Goal: Information Seeking & Learning: Learn about a topic

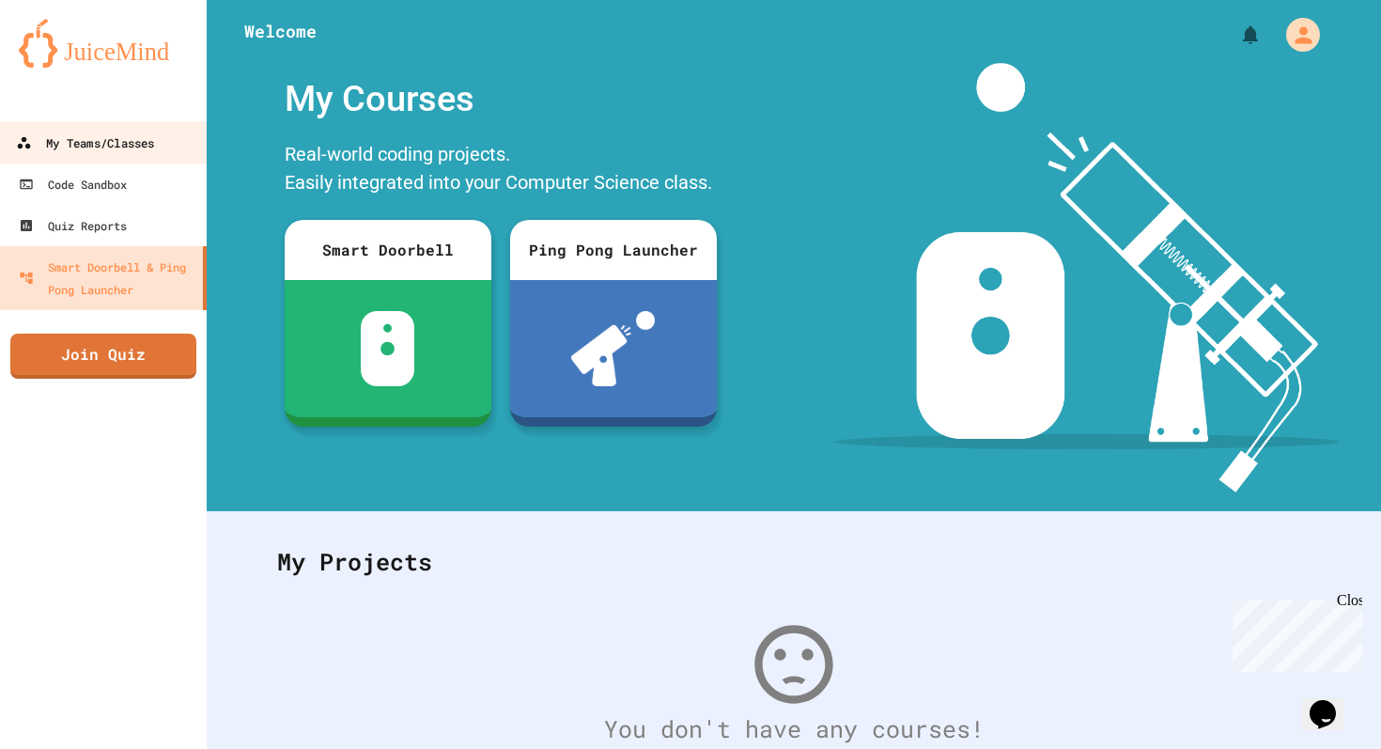
click at [123, 147] on div "My Teams/Classes" at bounding box center [85, 142] width 138 height 23
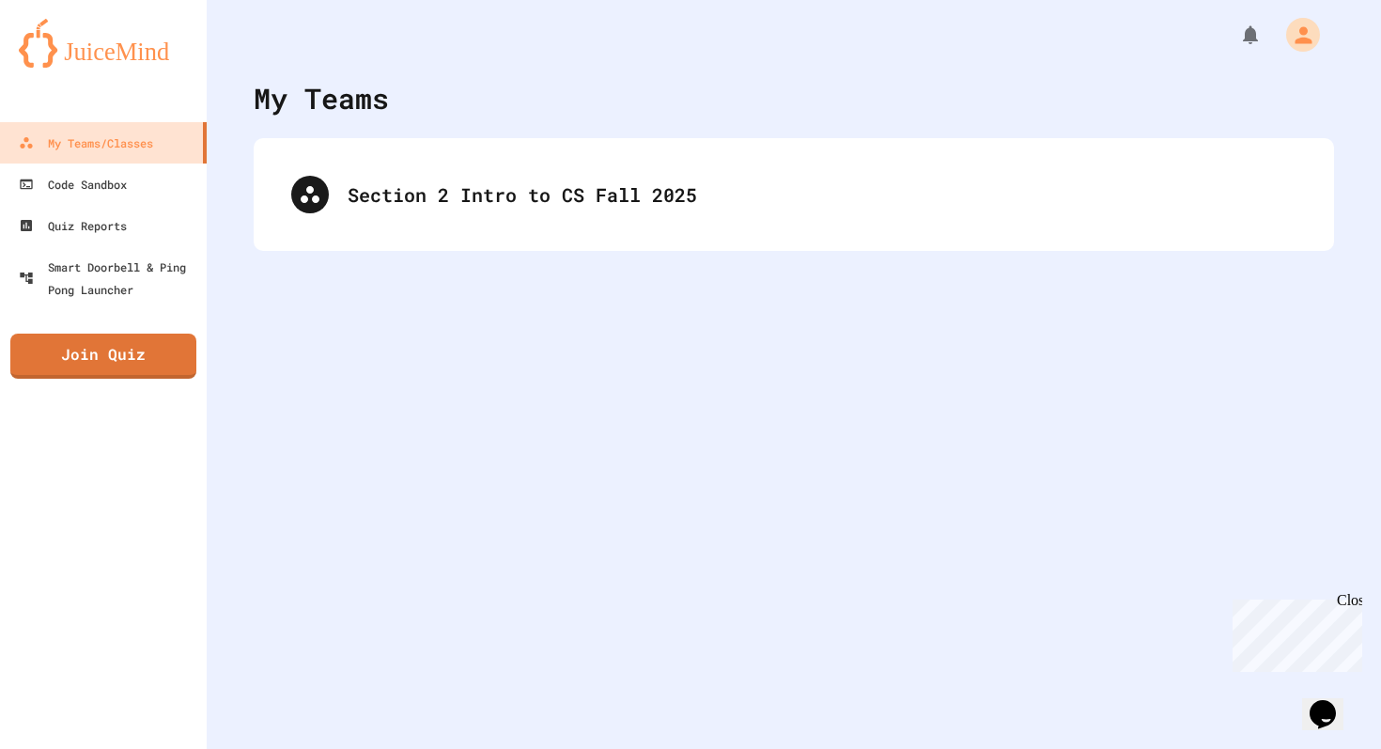
click at [518, 270] on div "My Teams Section 2 Intro to CS Fall 2025" at bounding box center [794, 374] width 1174 height 749
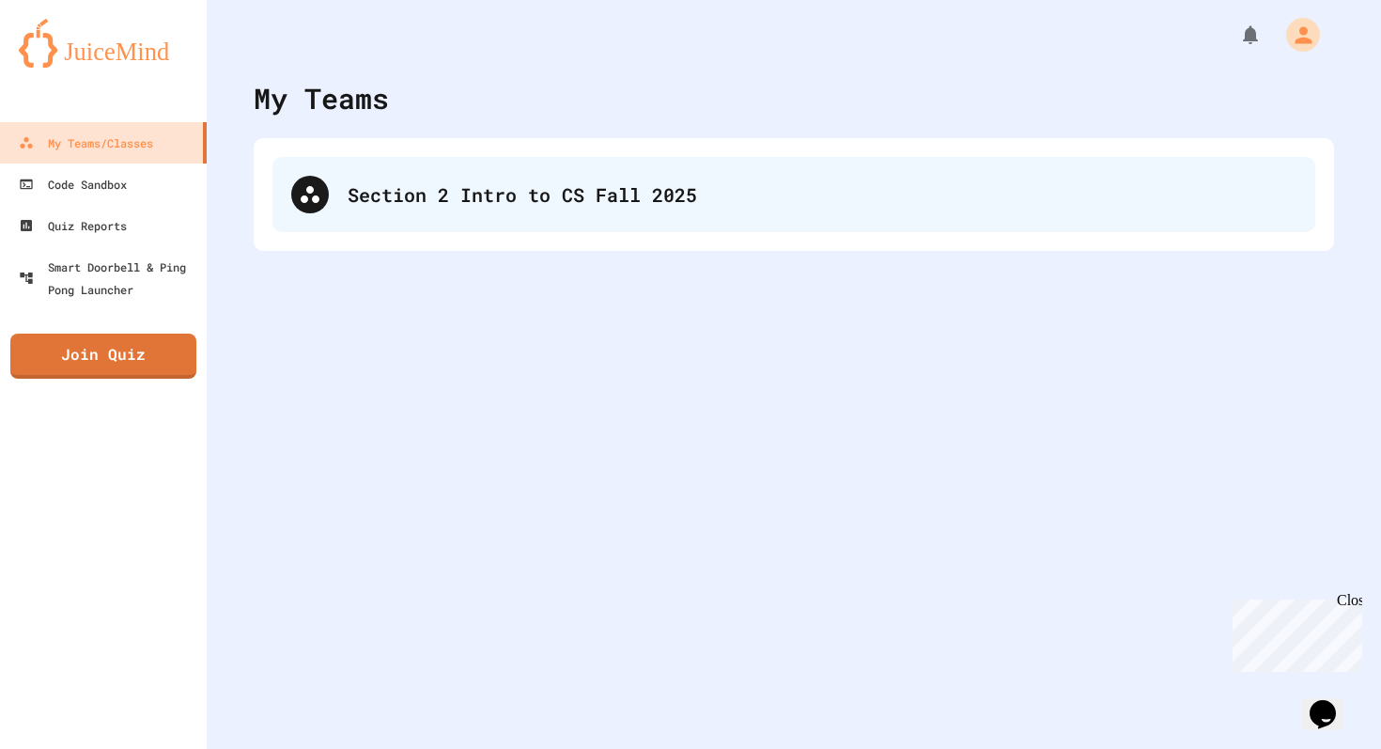
click at [522, 220] on div "Section 2 Intro to CS Fall 2025" at bounding box center [793, 194] width 1042 height 75
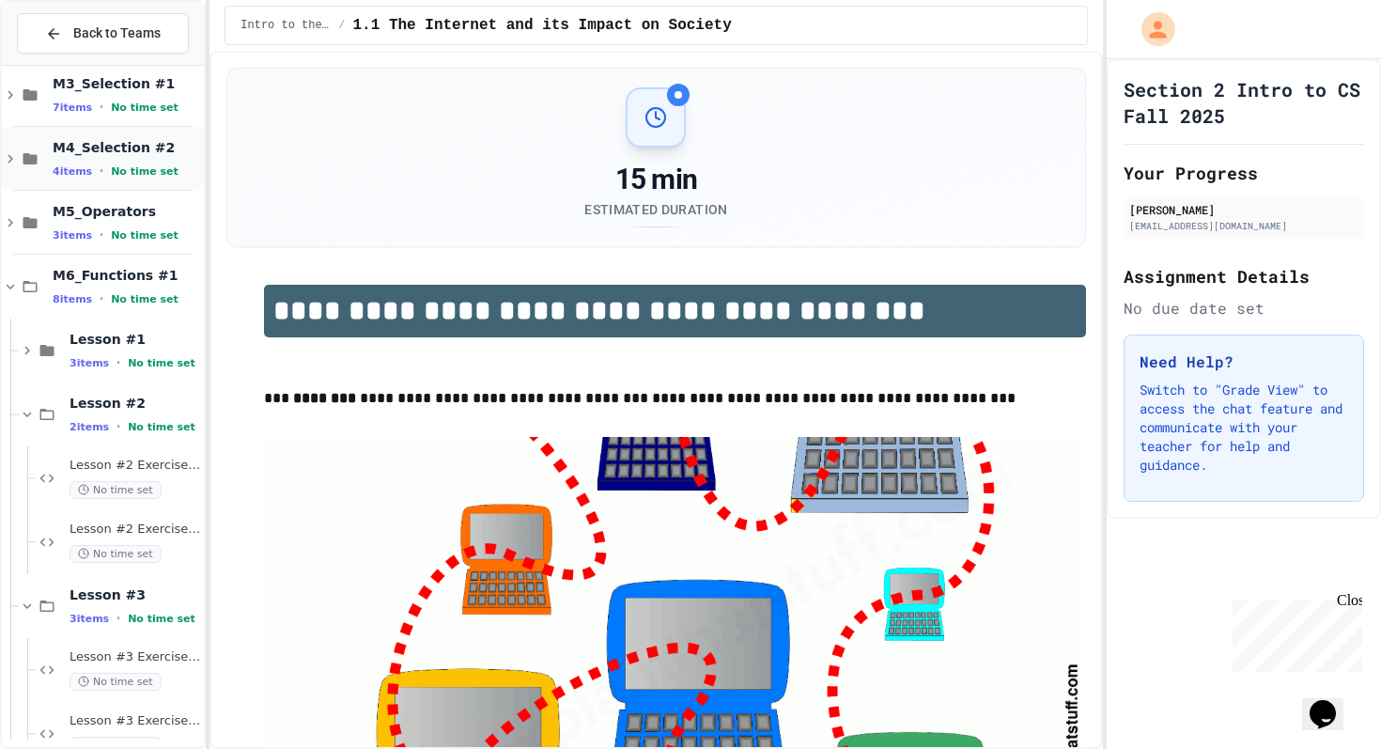
scroll to position [347, 0]
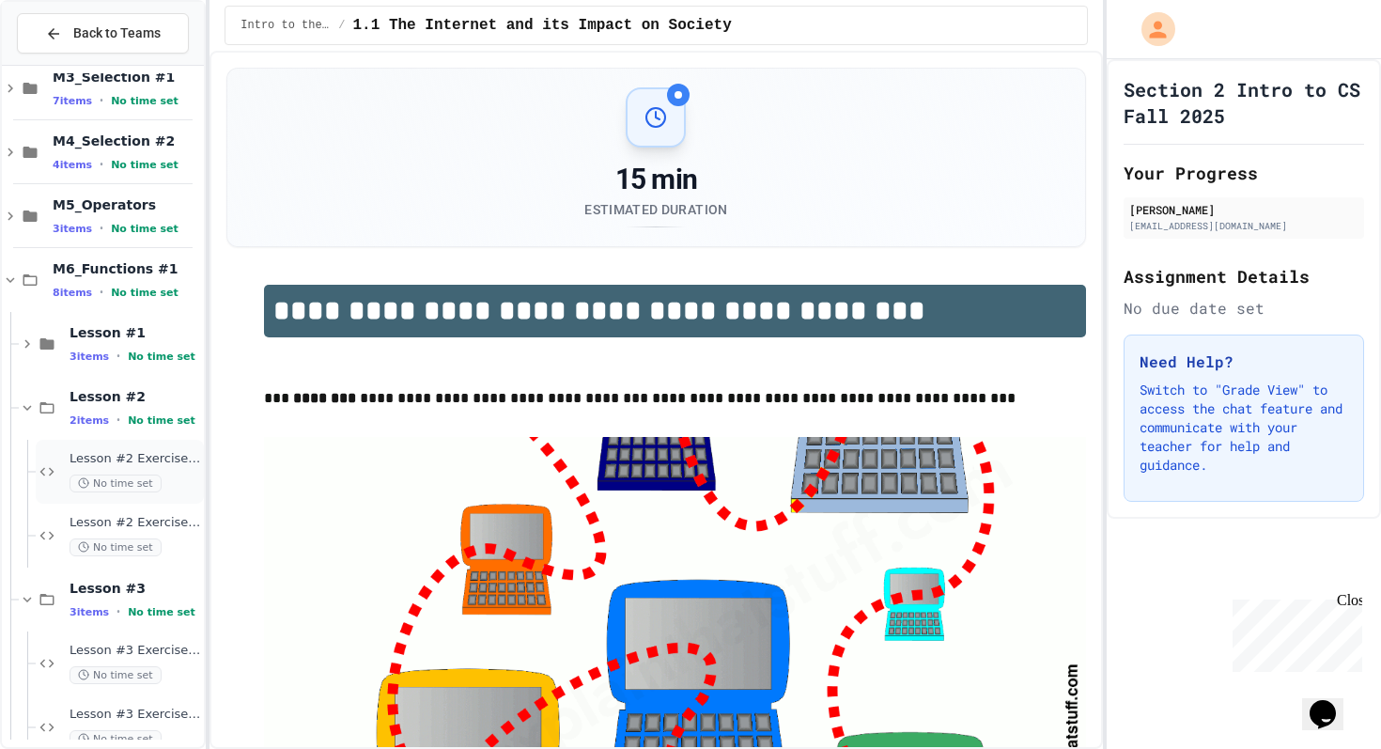
click at [52, 456] on div "Lesson #2 Exercise #2.1 No time set" at bounding box center [120, 472] width 168 height 64
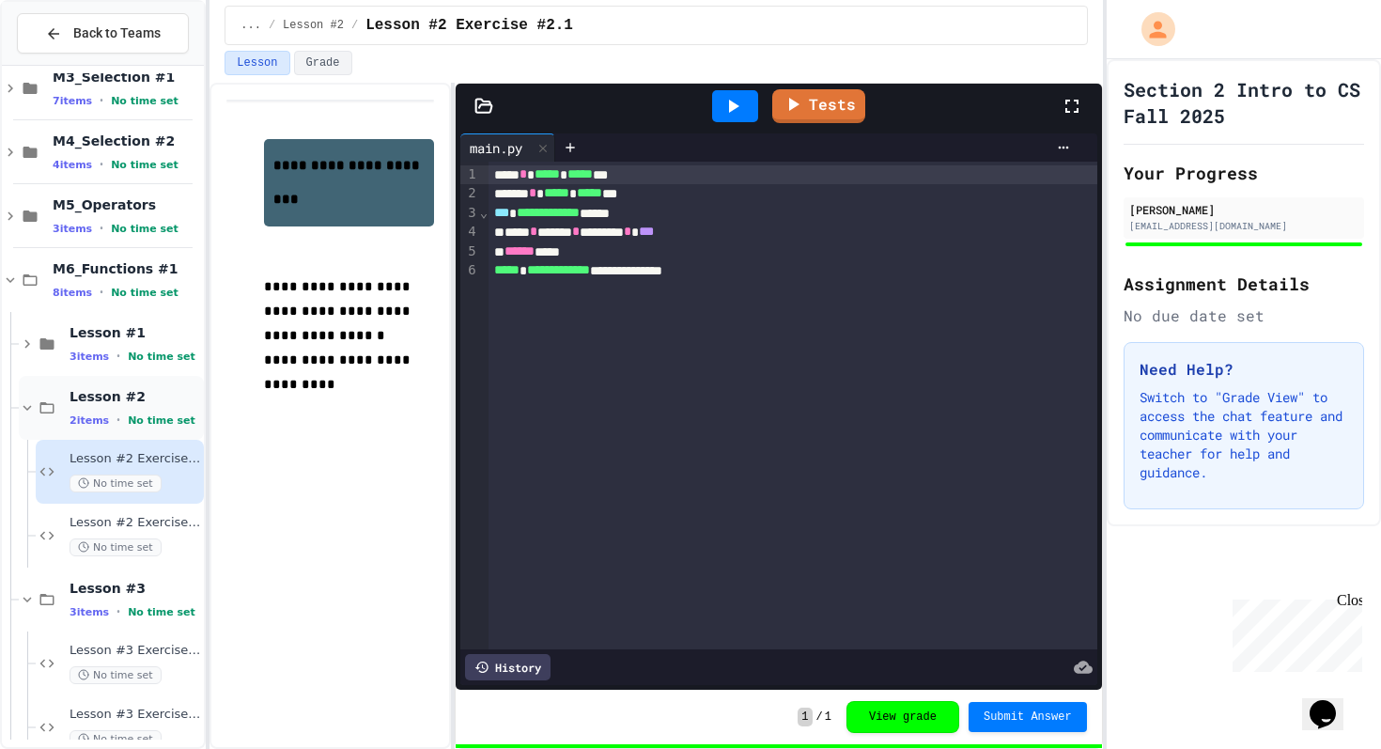
click at [32, 409] on icon at bounding box center [27, 407] width 17 height 17
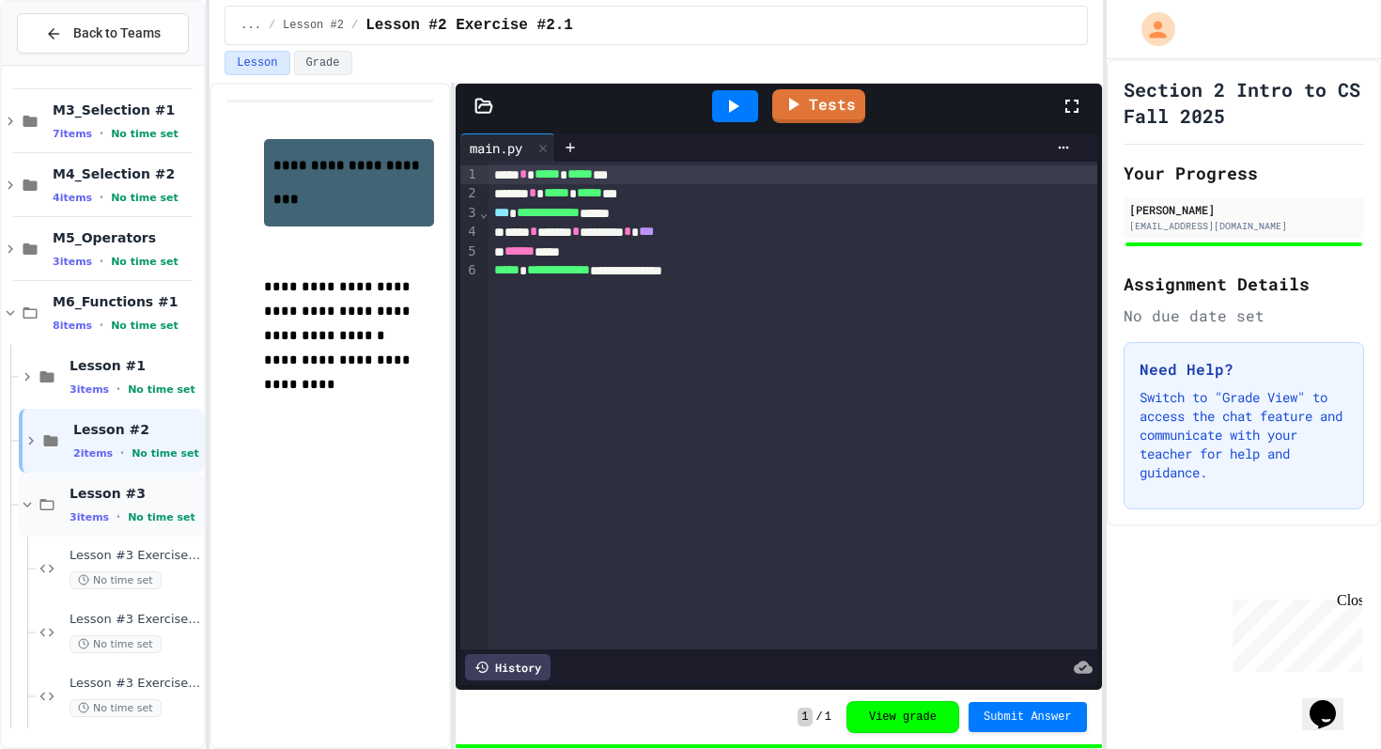
click at [76, 489] on span "Lesson #3" at bounding box center [134, 493] width 131 height 17
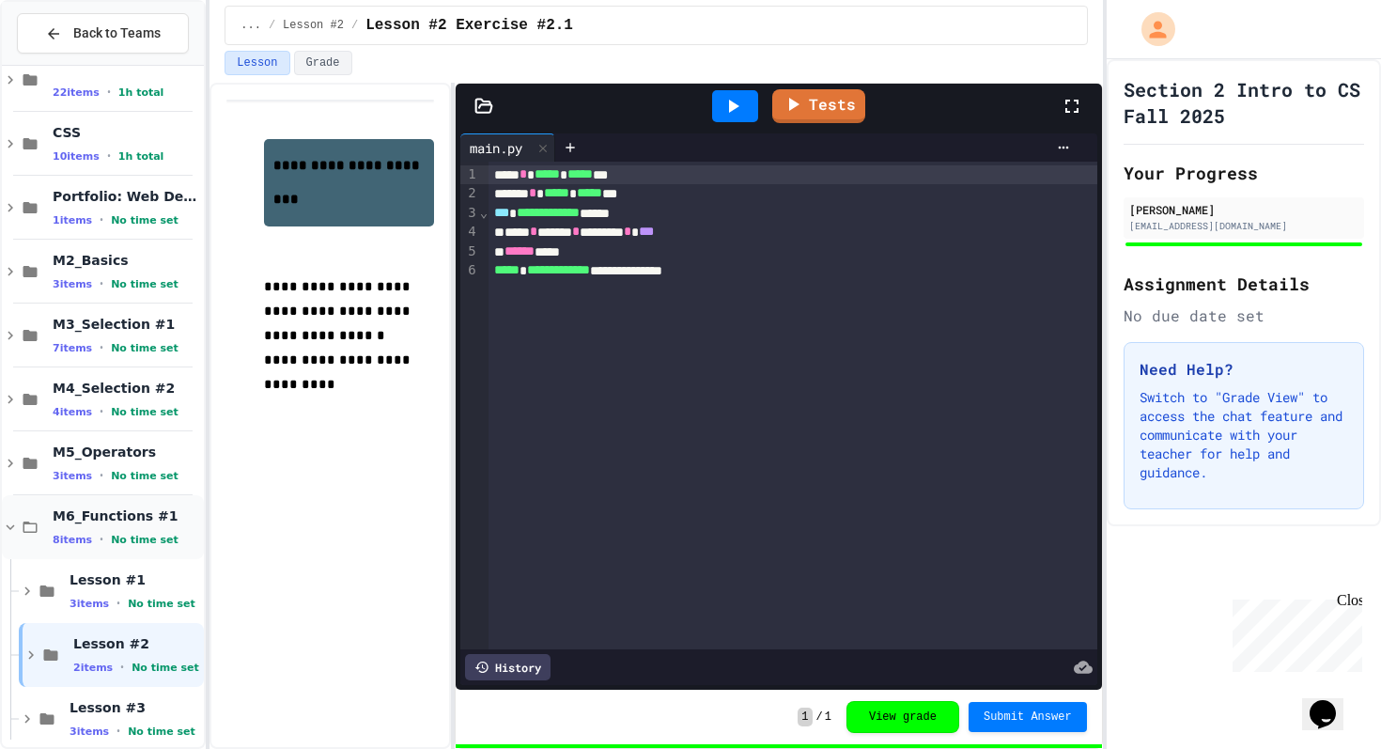
scroll to position [123, 0]
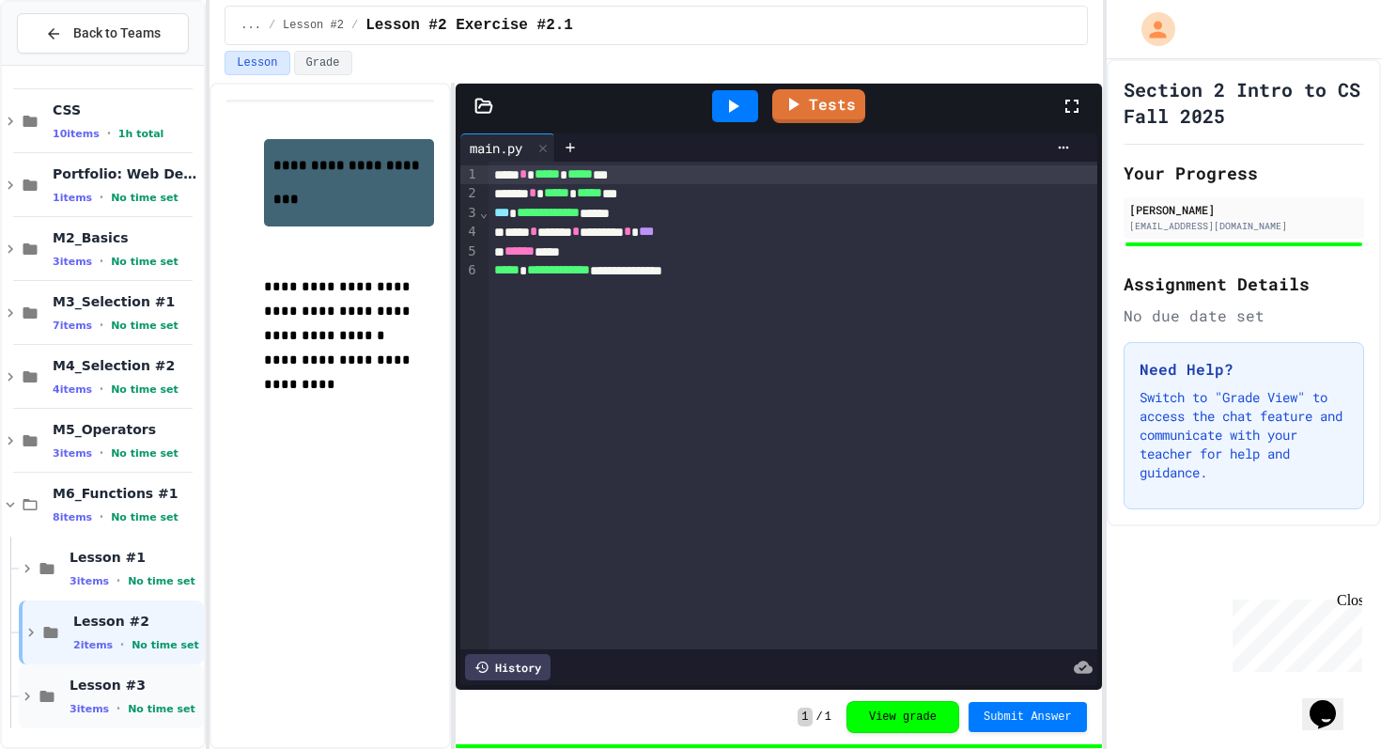
click at [95, 692] on span "Lesson #3" at bounding box center [134, 684] width 131 height 17
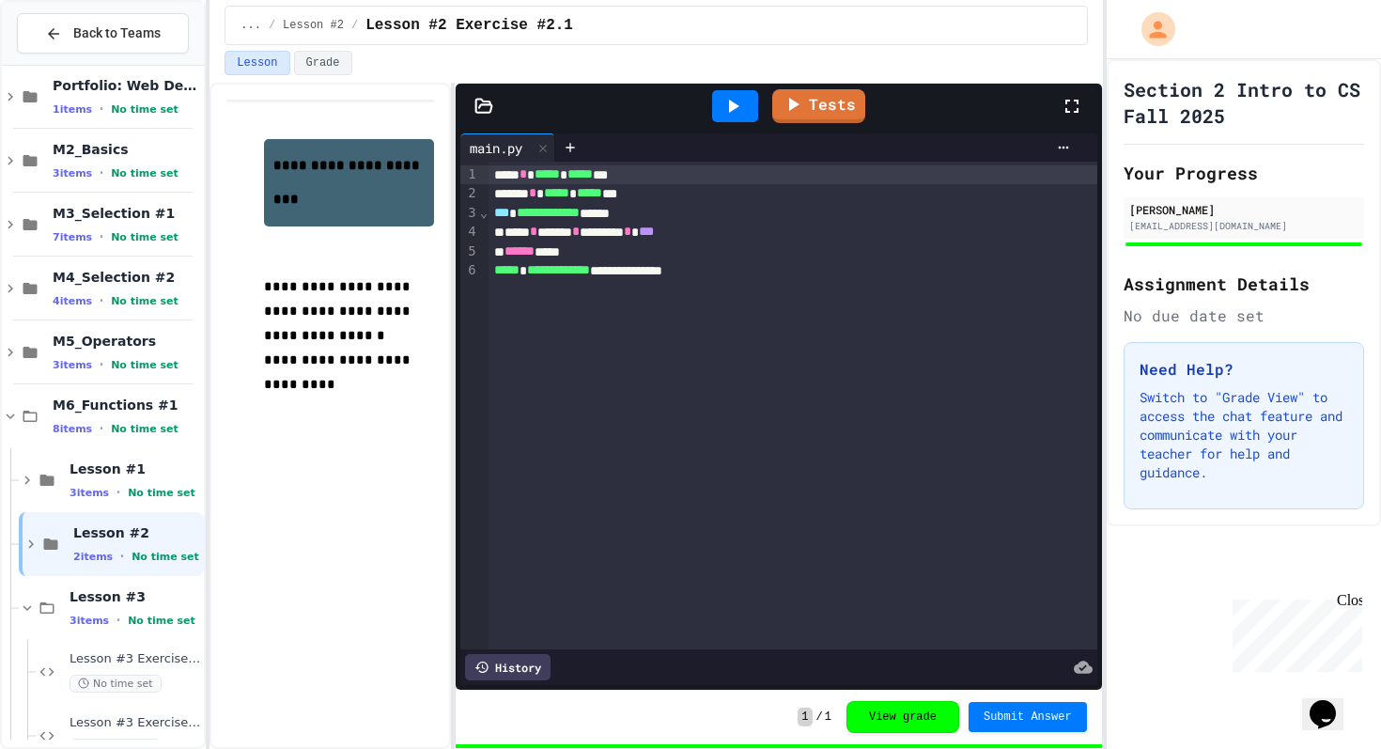
scroll to position [315, 0]
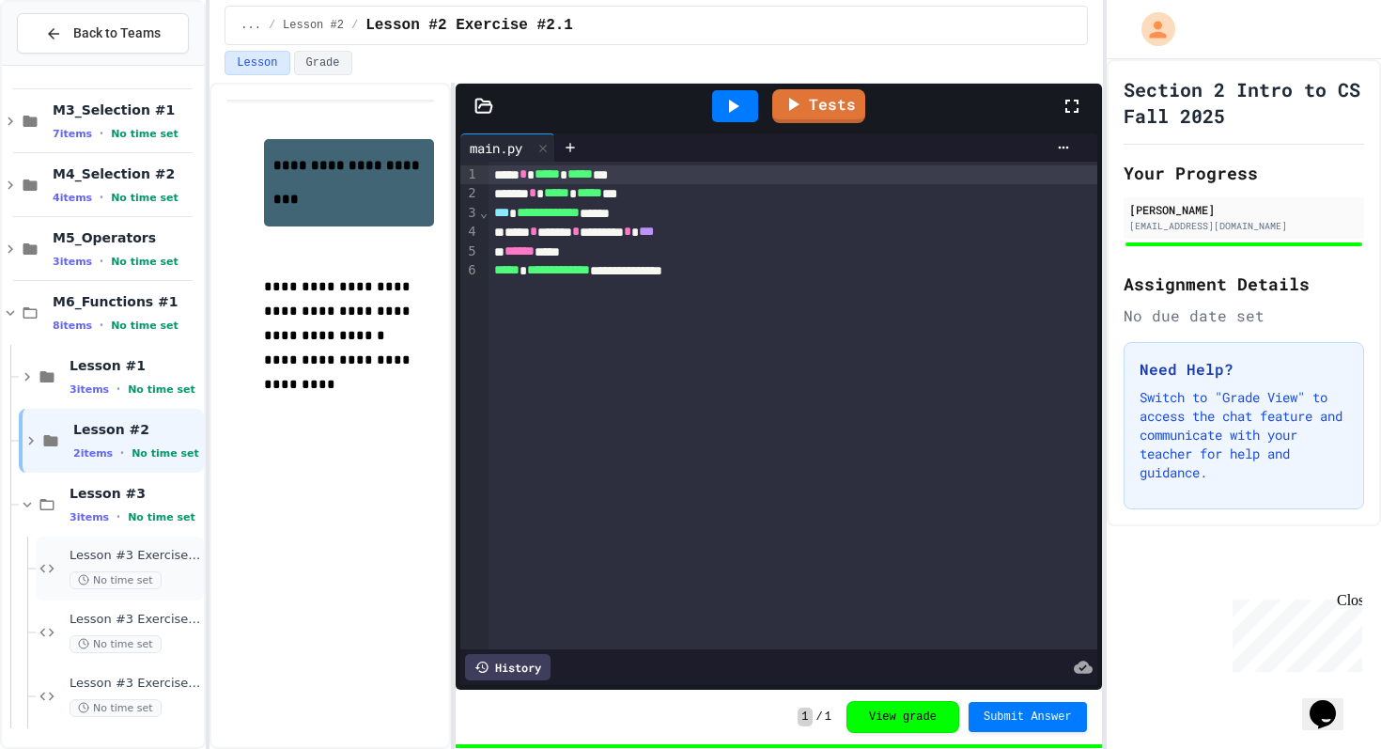
click at [72, 570] on div "Lesson #3 Exercise #3.1 No time set" at bounding box center [134, 568] width 131 height 41
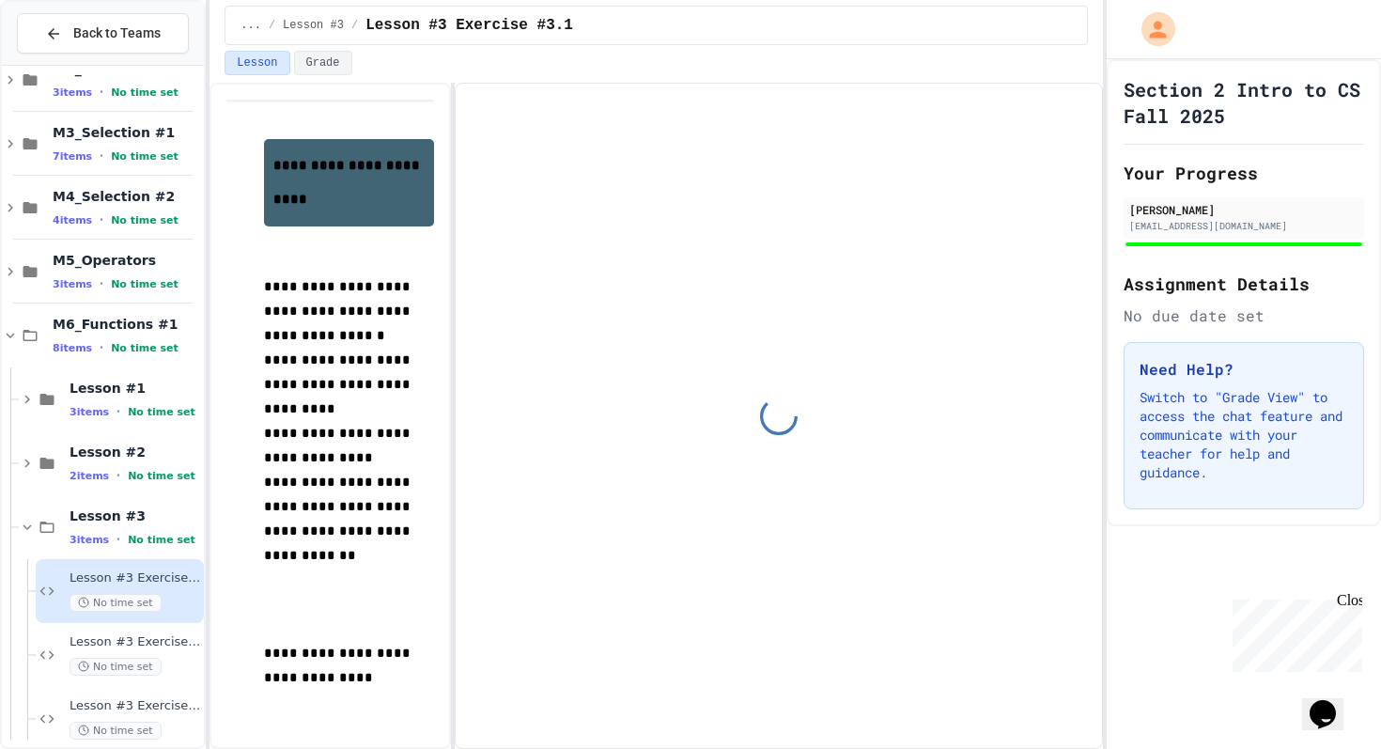
scroll to position [315, 0]
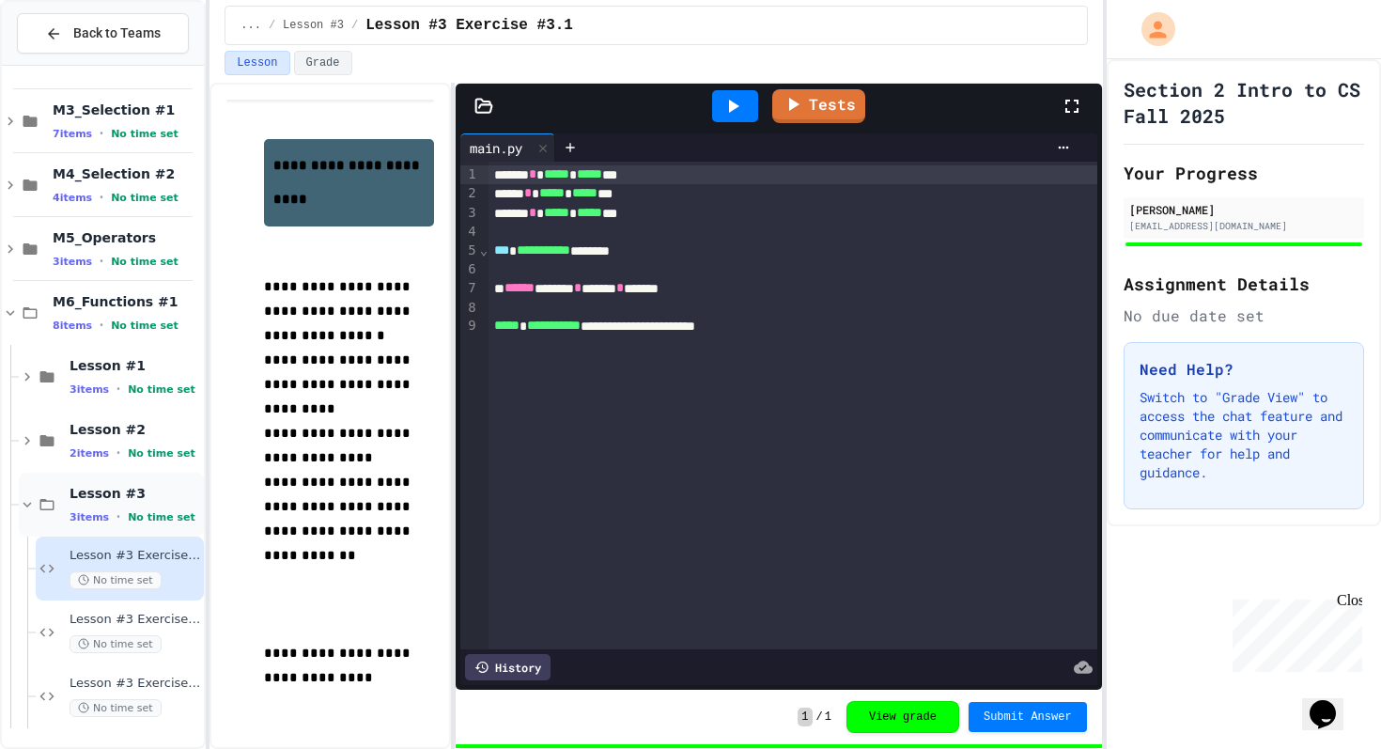
click at [37, 494] on div "Lesson #3 3 items • No time set" at bounding box center [111, 504] width 185 height 64
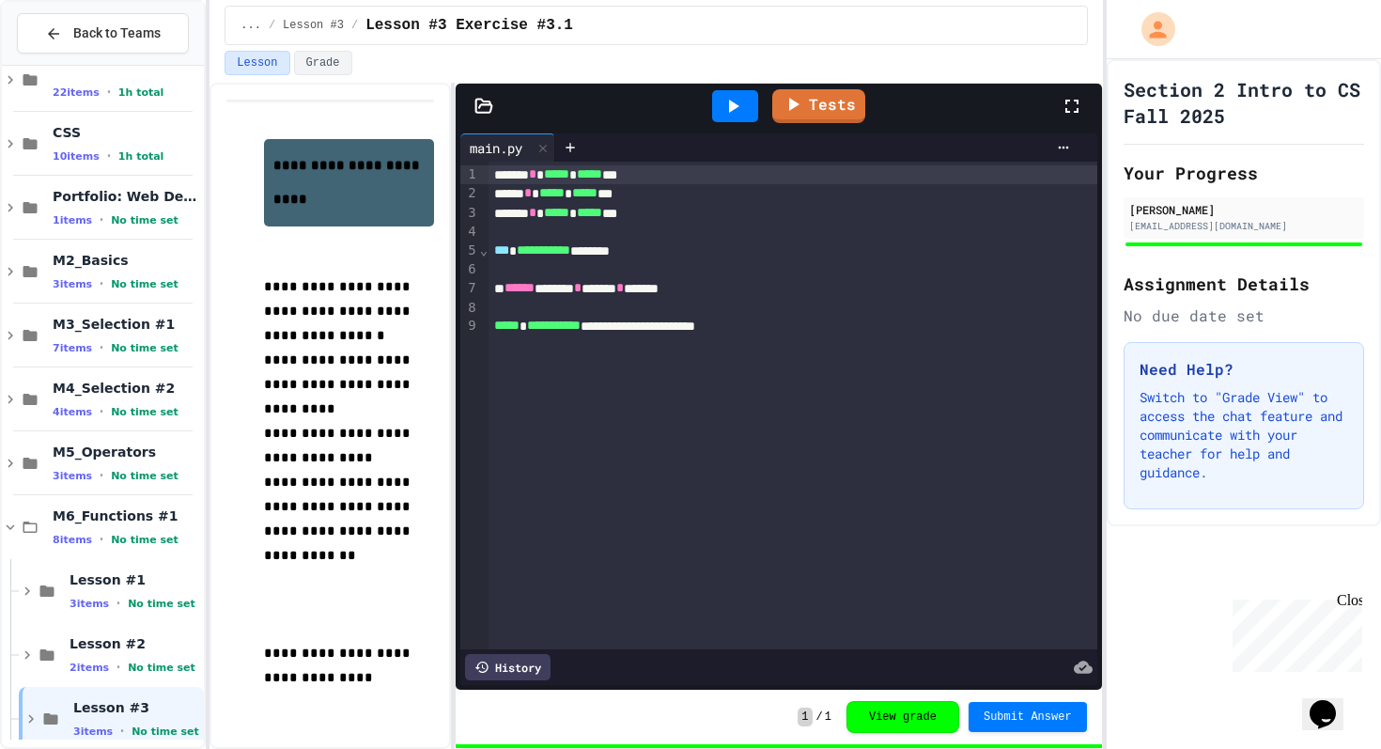
scroll to position [123, 0]
